Goal: Information Seeking & Learning: Check status

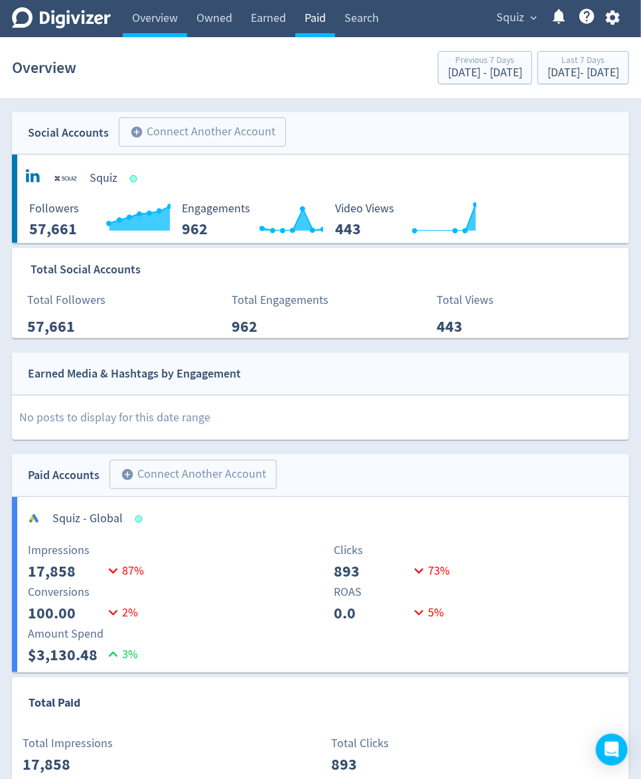
click at [311, 19] on link "Paid" at bounding box center [315, 18] width 40 height 37
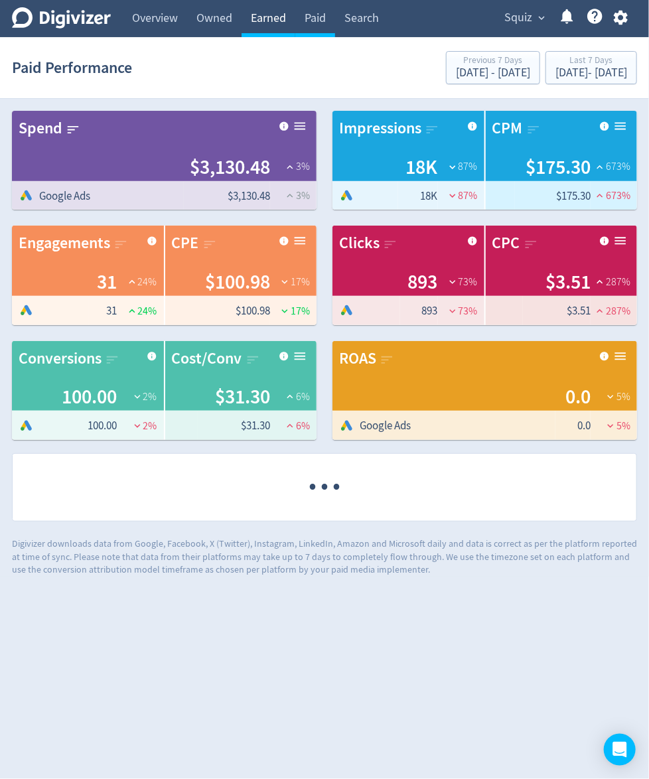
click at [287, 19] on link "Earned" at bounding box center [269, 18] width 54 height 37
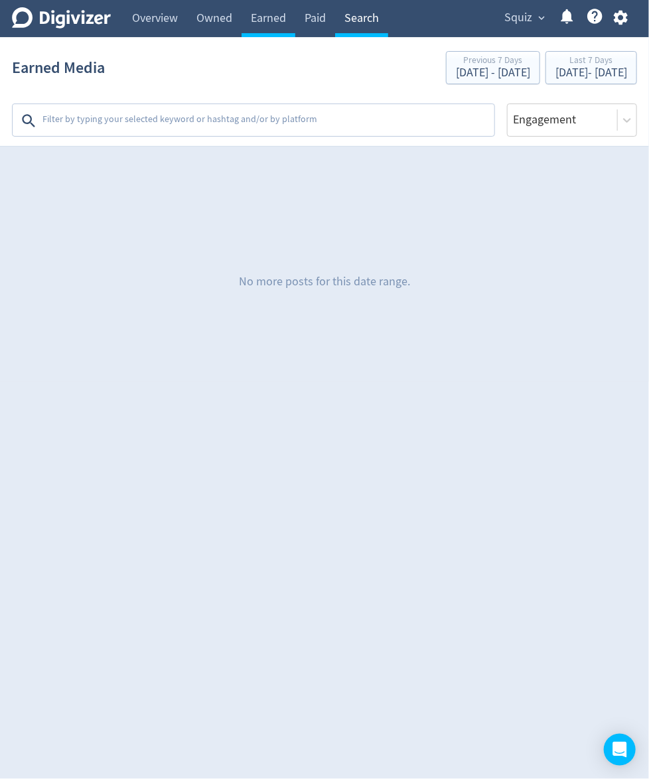
click at [369, 24] on link "Search" at bounding box center [361, 18] width 53 height 37
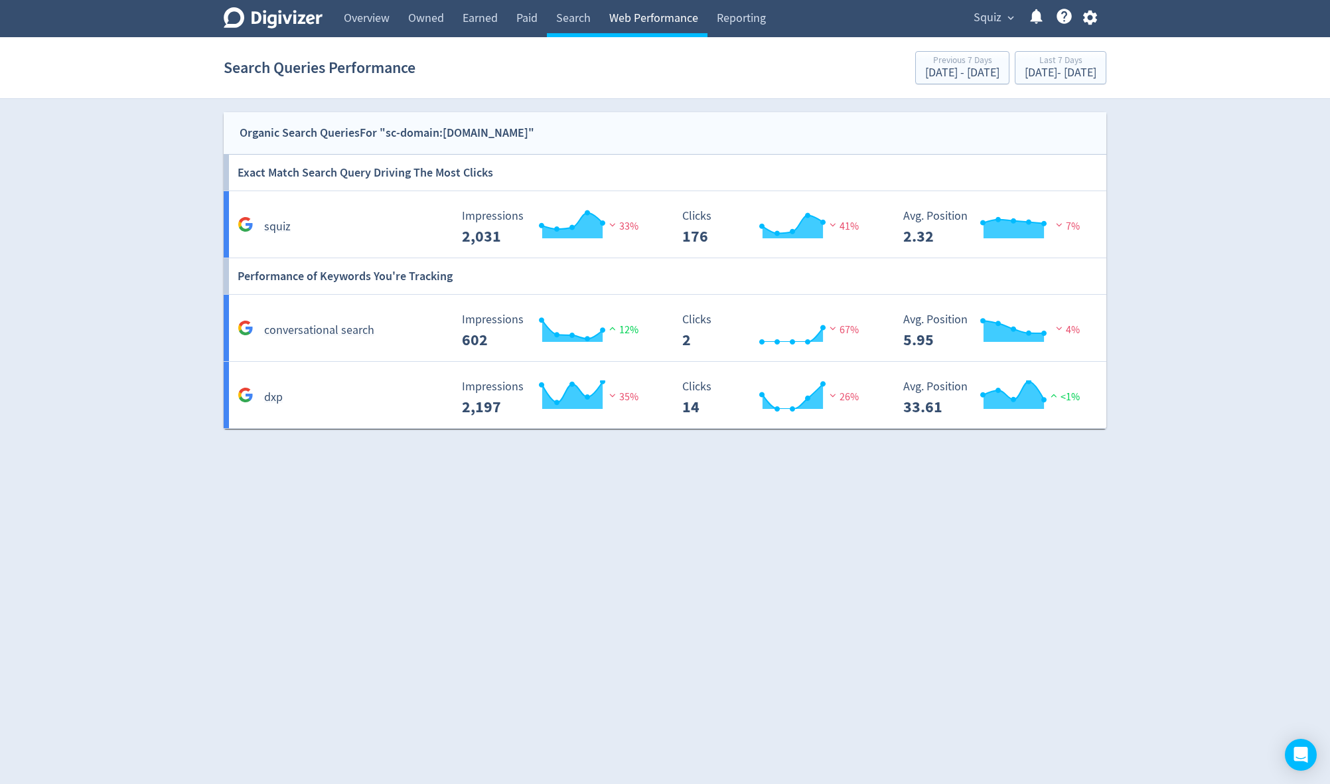
click at [654, 12] on link "Web Performance" at bounding box center [654, 18] width 108 height 37
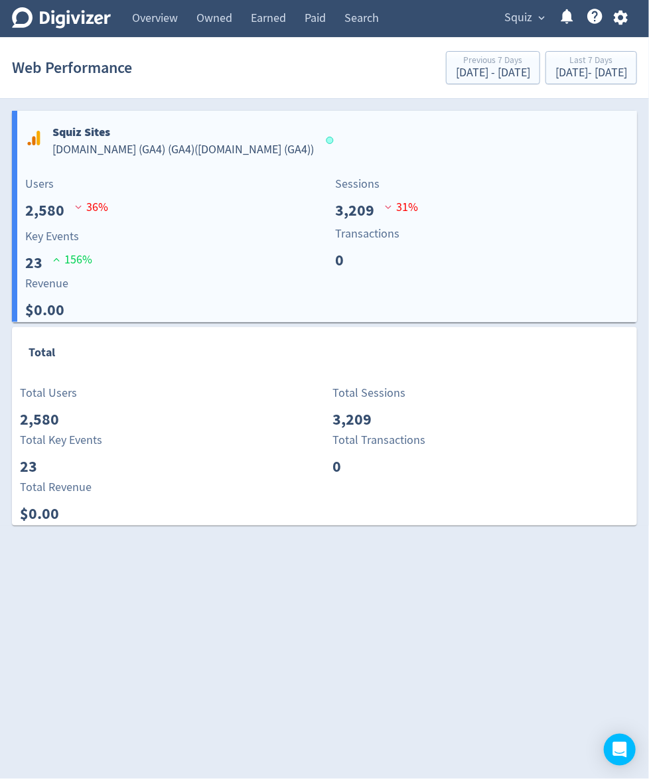
click at [157, 252] on div "Key Events 23 156 %" at bounding box center [172, 251] width 309 height 47
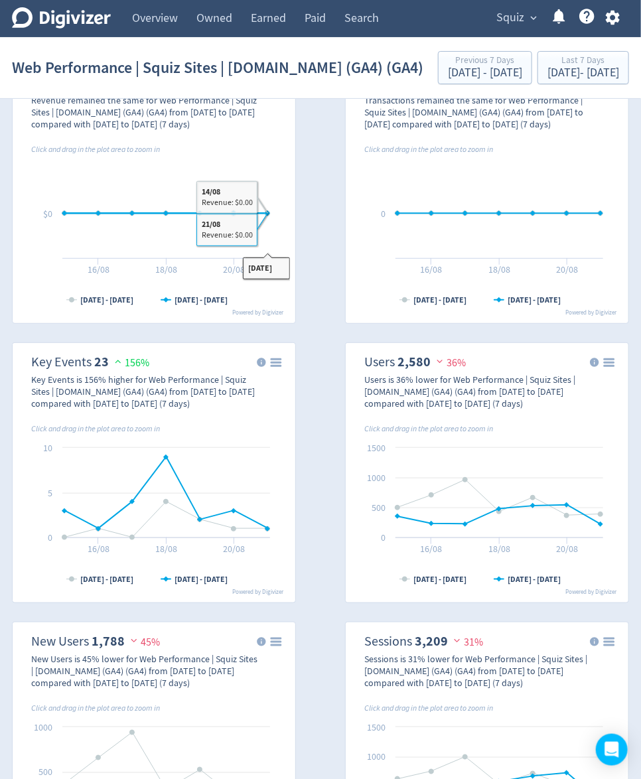
scroll to position [319, 0]
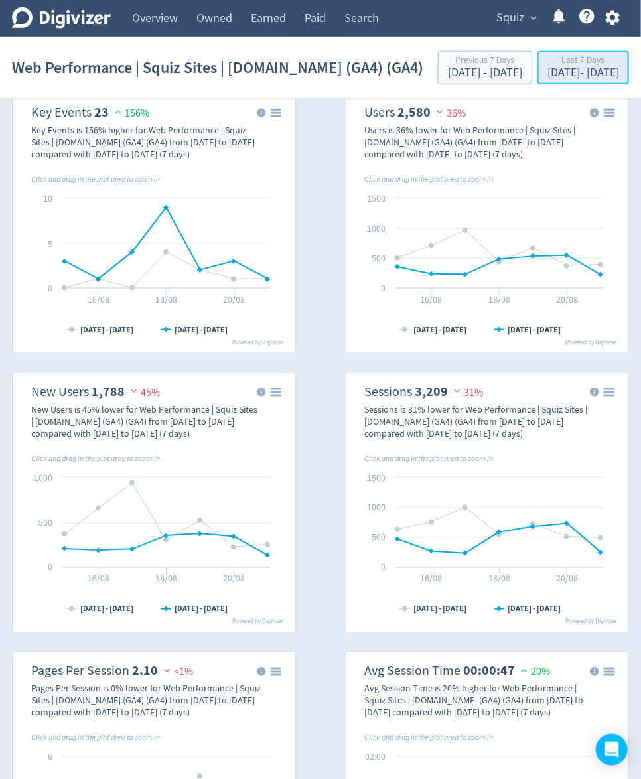
click at [548, 79] on div "[DATE] - [DATE]" at bounding box center [584, 73] width 72 height 12
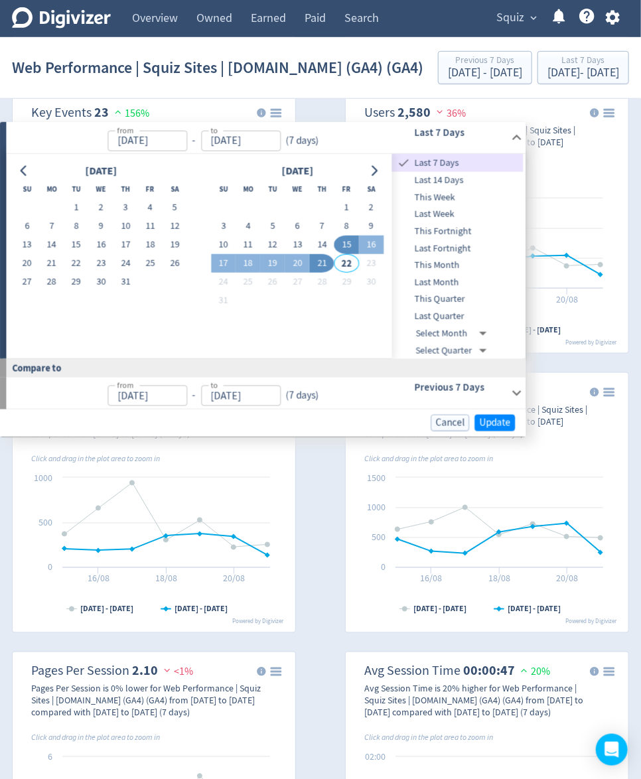
click at [448, 299] on span "This Quarter" at bounding box center [457, 299] width 131 height 15
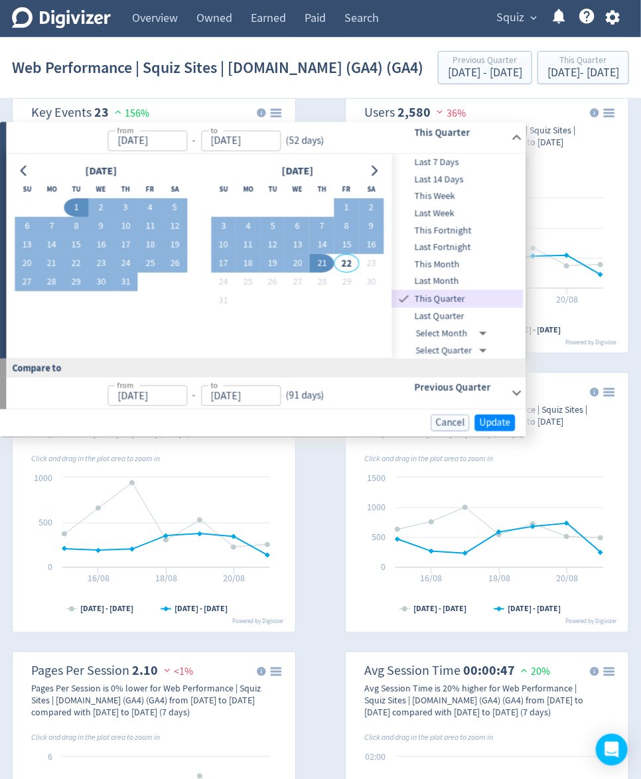
type input "[DATE]"
click at [496, 422] on span "Update" at bounding box center [494, 423] width 31 height 10
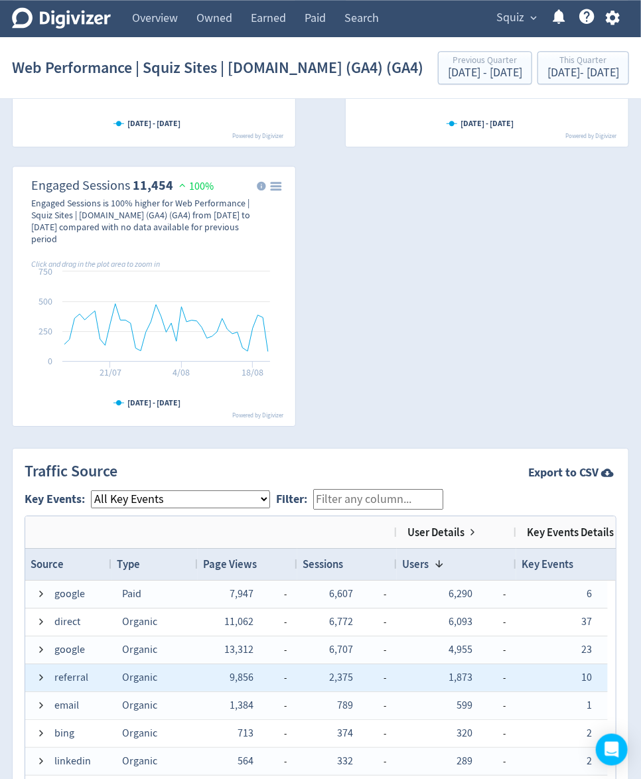
scroll to position [1221, 0]
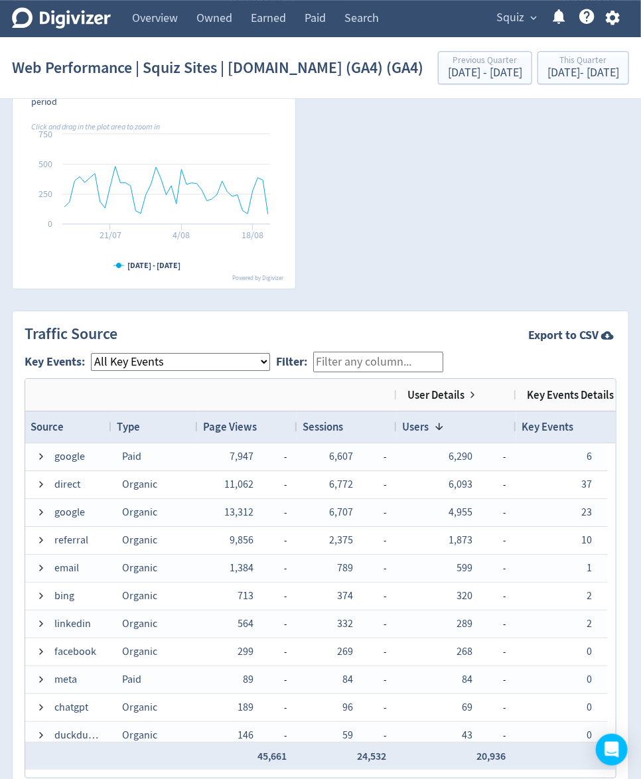
click at [252, 371] on select "All Key Events eCommerce contact newsletter file_download discovery_call" at bounding box center [180, 362] width 179 height 18
select select "contact"
click at [91, 371] on select "All Key Events eCommerce contact newsletter file_download discovery_call" at bounding box center [180, 362] width 179 height 18
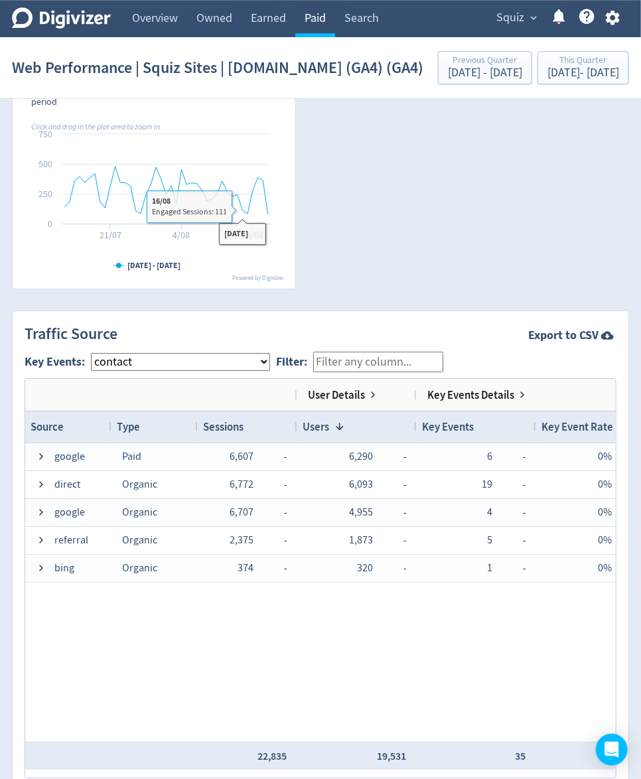
click at [321, 32] on link "Paid" at bounding box center [315, 18] width 40 height 37
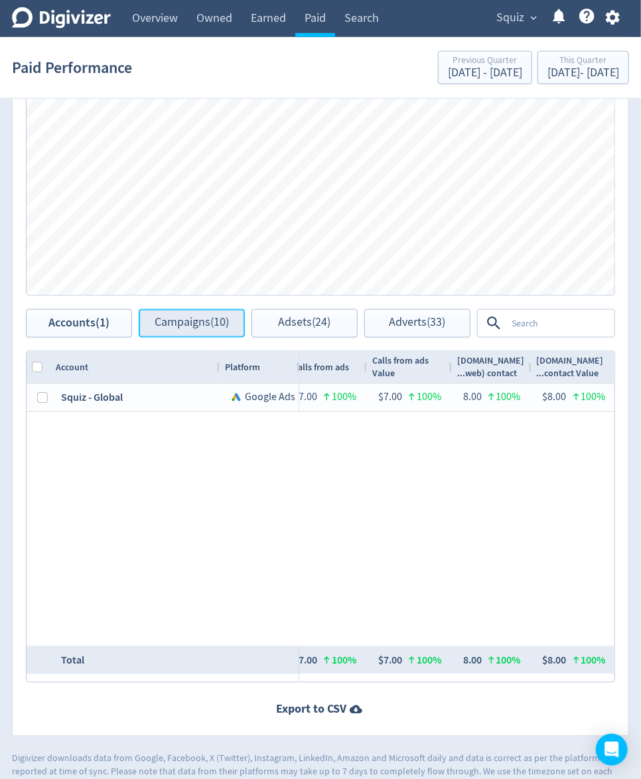
click at [161, 334] on button "Campaigns (10)" at bounding box center [192, 323] width 106 height 29
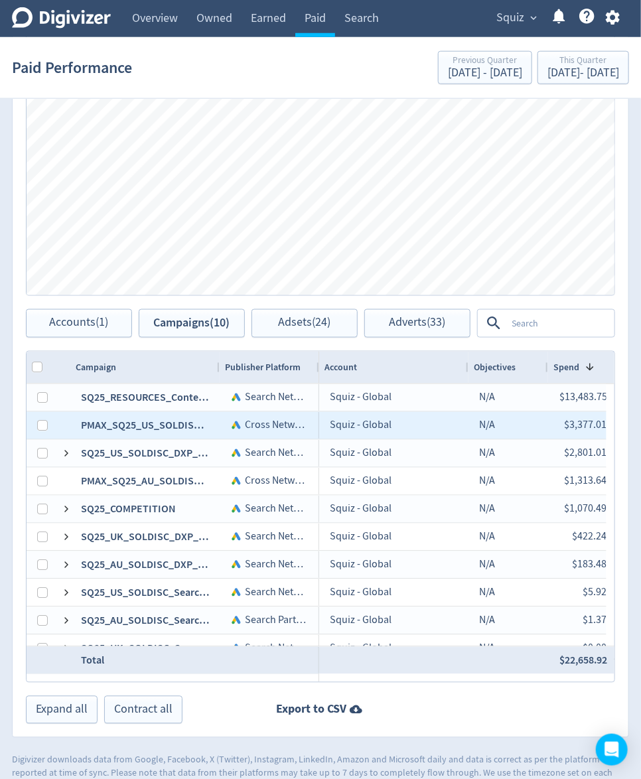
click at [157, 427] on div "PMAX_SQ25_US_SOLDISC_DXP_Platform" at bounding box center [144, 425] width 149 height 27
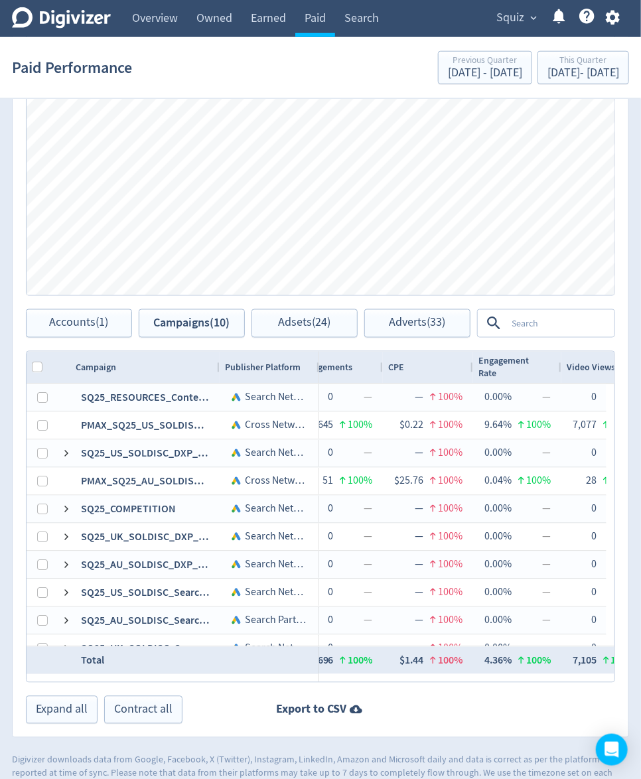
scroll to position [0, 741]
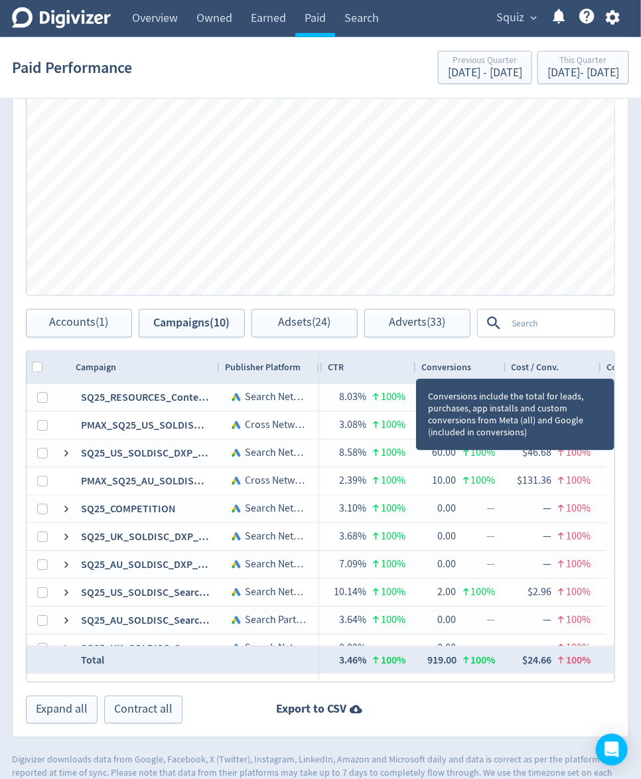
click at [448, 366] on span "Conversions" at bounding box center [446, 368] width 50 height 13
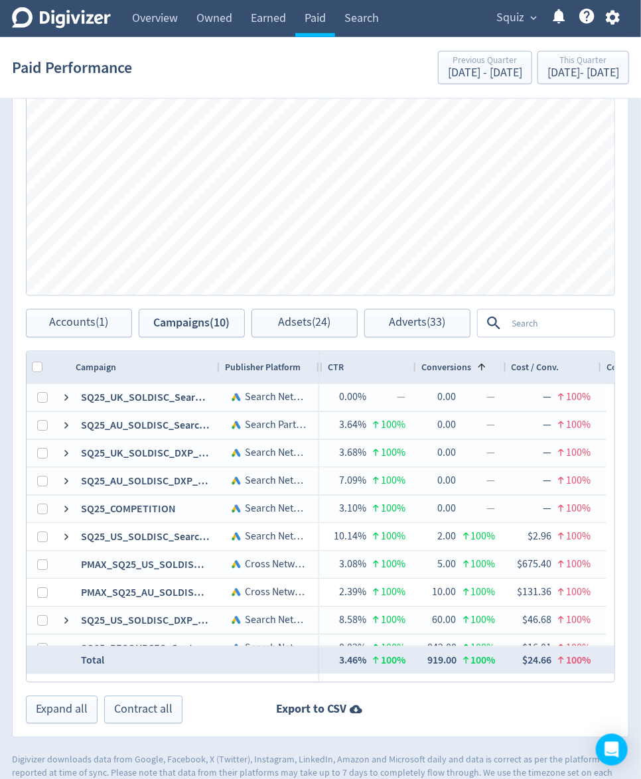
click at [538, 23] on span "expand_more" at bounding box center [534, 18] width 12 height 12
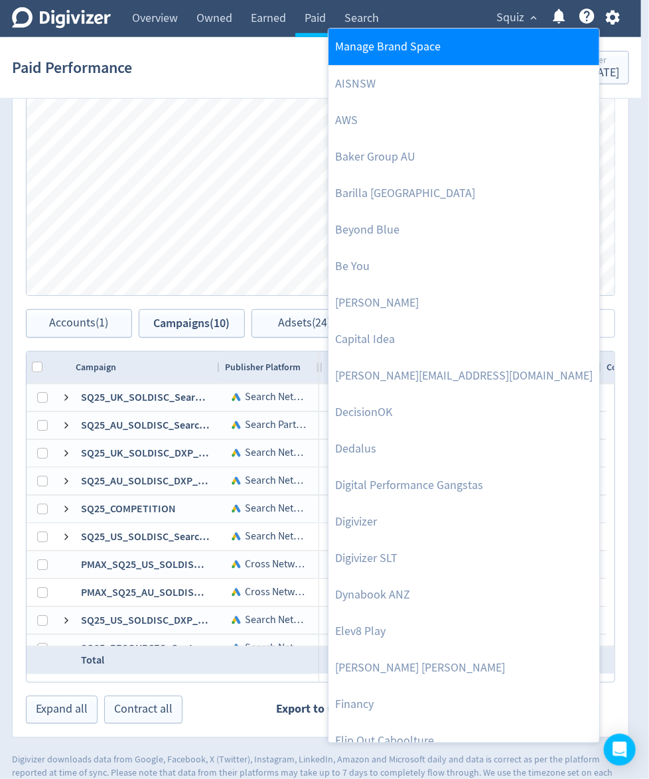
click at [457, 40] on link "Manage Brand Space" at bounding box center [464, 47] width 271 height 37
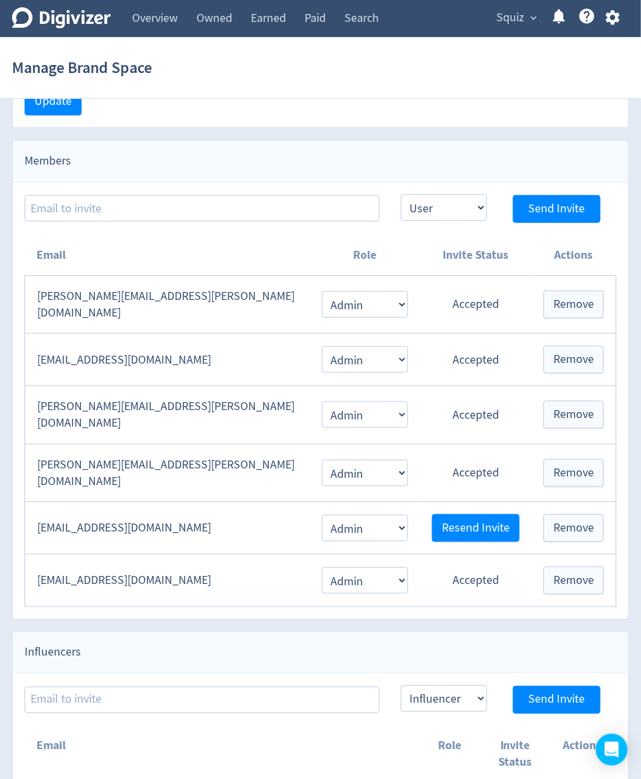
scroll to position [204, 0]
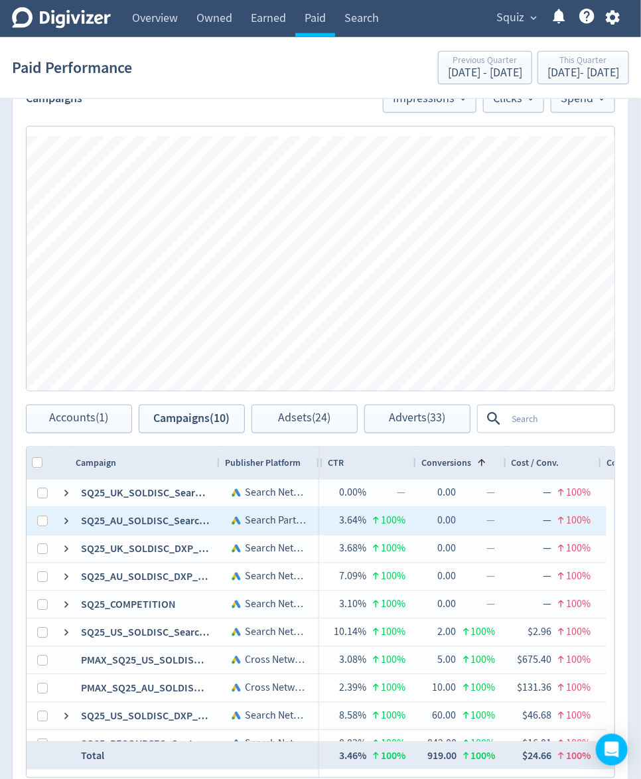
scroll to position [507, 0]
